Goal: Transaction & Acquisition: Book appointment/travel/reservation

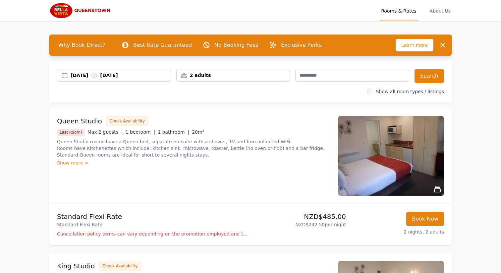
click at [153, 76] on div "[DATE] [DATE]" at bounding box center [121, 75] width 100 height 7
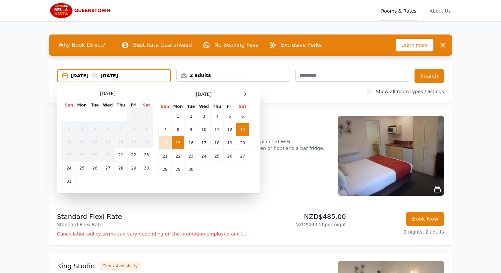
click at [240, 93] on div "[DATE]" at bounding box center [203, 94] width 91 height 8
click at [241, 93] on div at bounding box center [245, 94] width 8 height 8
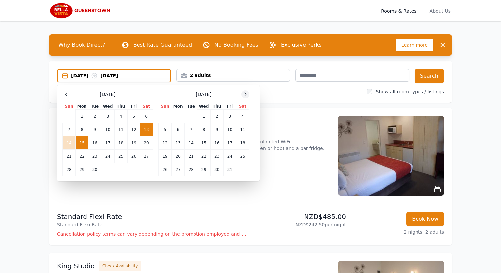
click at [241, 93] on div at bounding box center [245, 94] width 8 height 8
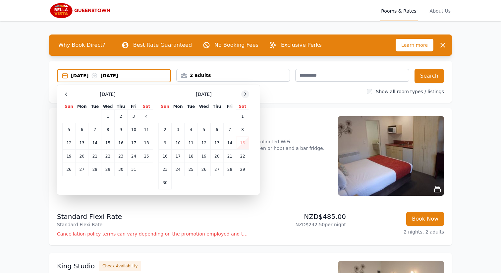
click at [241, 93] on div at bounding box center [245, 94] width 8 height 8
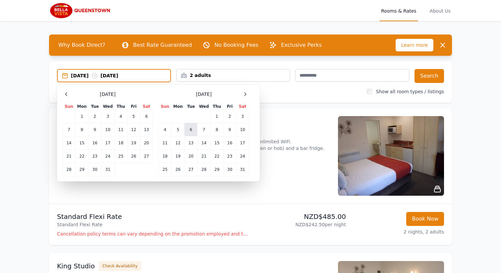
click at [190, 130] on td "6" at bounding box center [190, 129] width 13 height 13
click at [198, 131] on td "7" at bounding box center [203, 129] width 13 height 13
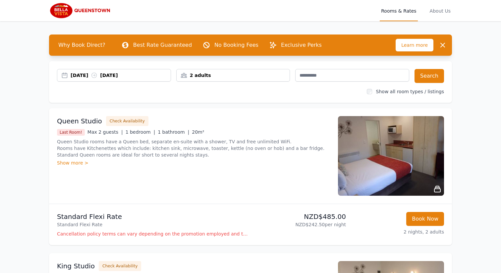
click at [431, 83] on div "[DATE] [DATE] 2 adults Search Show all room types / listings" at bounding box center [250, 82] width 403 height 42
click at [428, 75] on button "Search" at bounding box center [428, 76] width 29 height 14
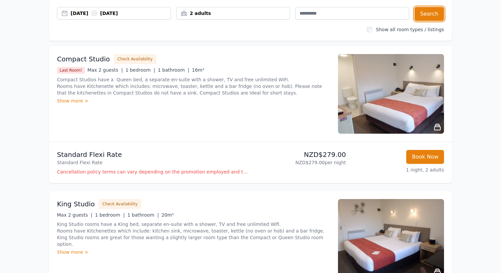
scroll to position [57, 0]
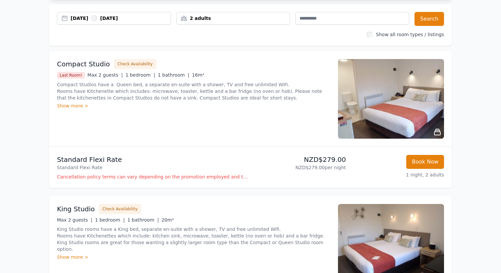
click at [76, 105] on div "Show more >" at bounding box center [193, 105] width 273 height 7
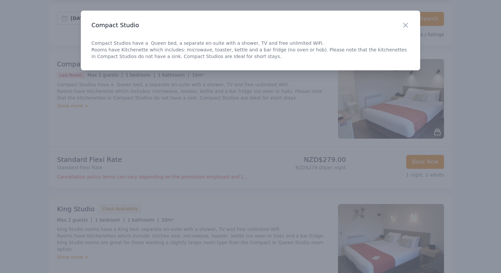
click at [37, 105] on div at bounding box center [250, 136] width 501 height 273
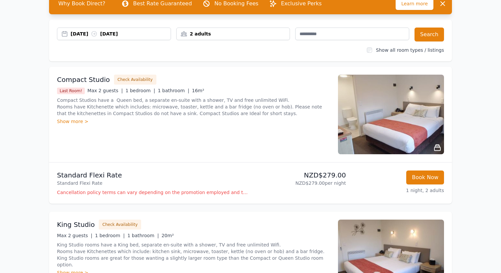
scroll to position [43, 0]
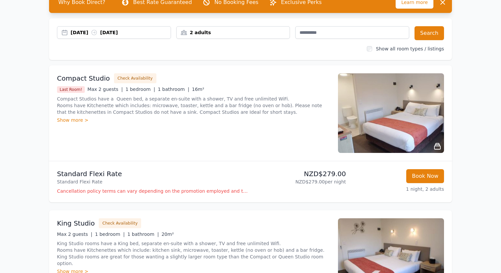
click at [400, 185] on p "1 night, 2 adults" at bounding box center [397, 188] width 93 height 7
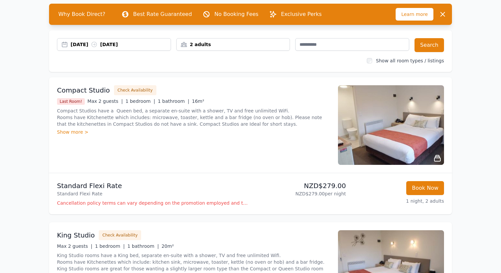
scroll to position [44, 0]
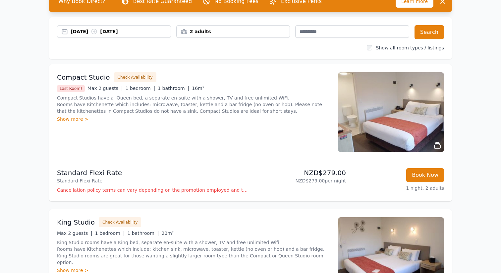
click at [415, 183] on div "Book Now 1 night, 2 adults" at bounding box center [397, 180] width 93 height 25
click at [416, 179] on button "Book Now" at bounding box center [425, 175] width 38 height 14
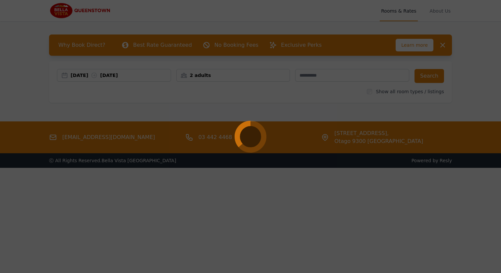
select select "**"
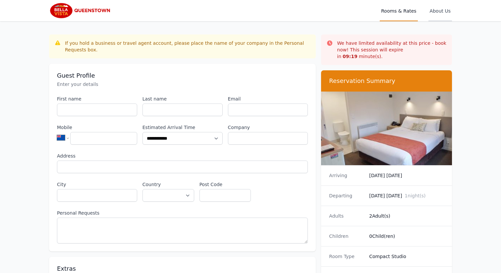
click at [435, 13] on span "About Us" at bounding box center [440, 10] width 24 height 21
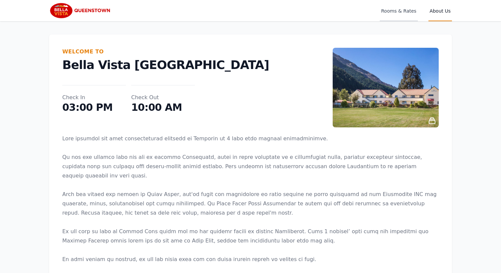
click at [404, 13] on span "Rooms & Rates" at bounding box center [398, 10] width 38 height 21
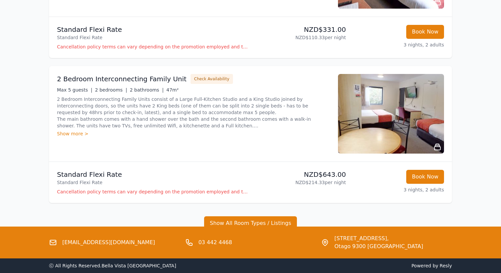
scroll to position [623, 0]
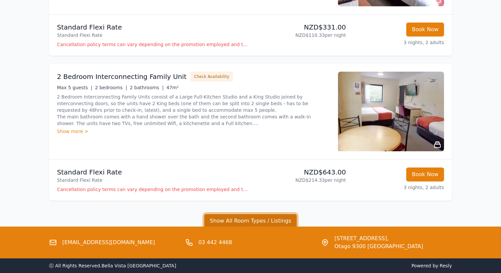
click at [217, 217] on button "Show All Room Types / Listings" at bounding box center [250, 221] width 93 height 14
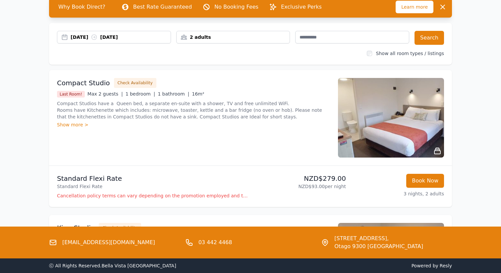
scroll to position [0, 0]
